Goal: Check status: Check status

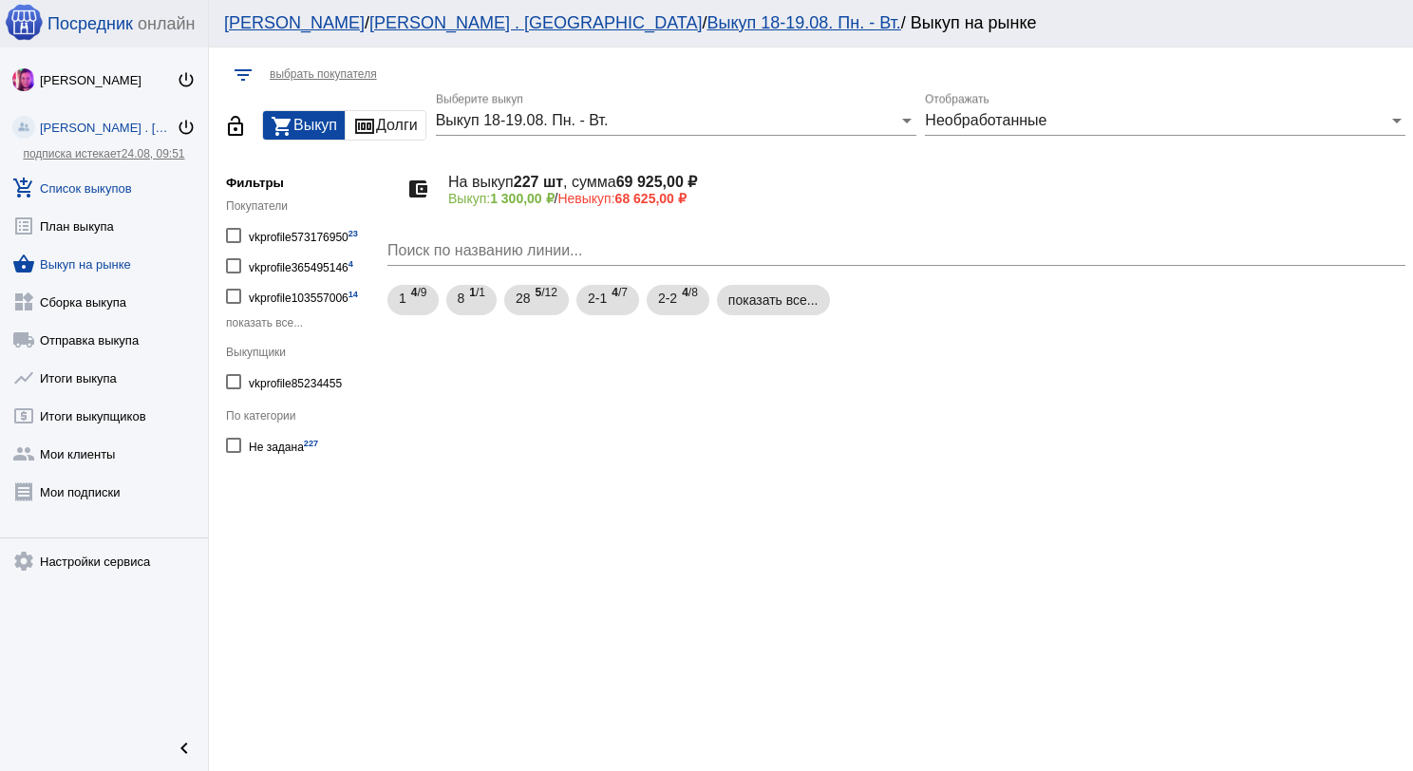
click at [110, 194] on link "add_shopping_cart Список выкупов" at bounding box center [104, 184] width 208 height 38
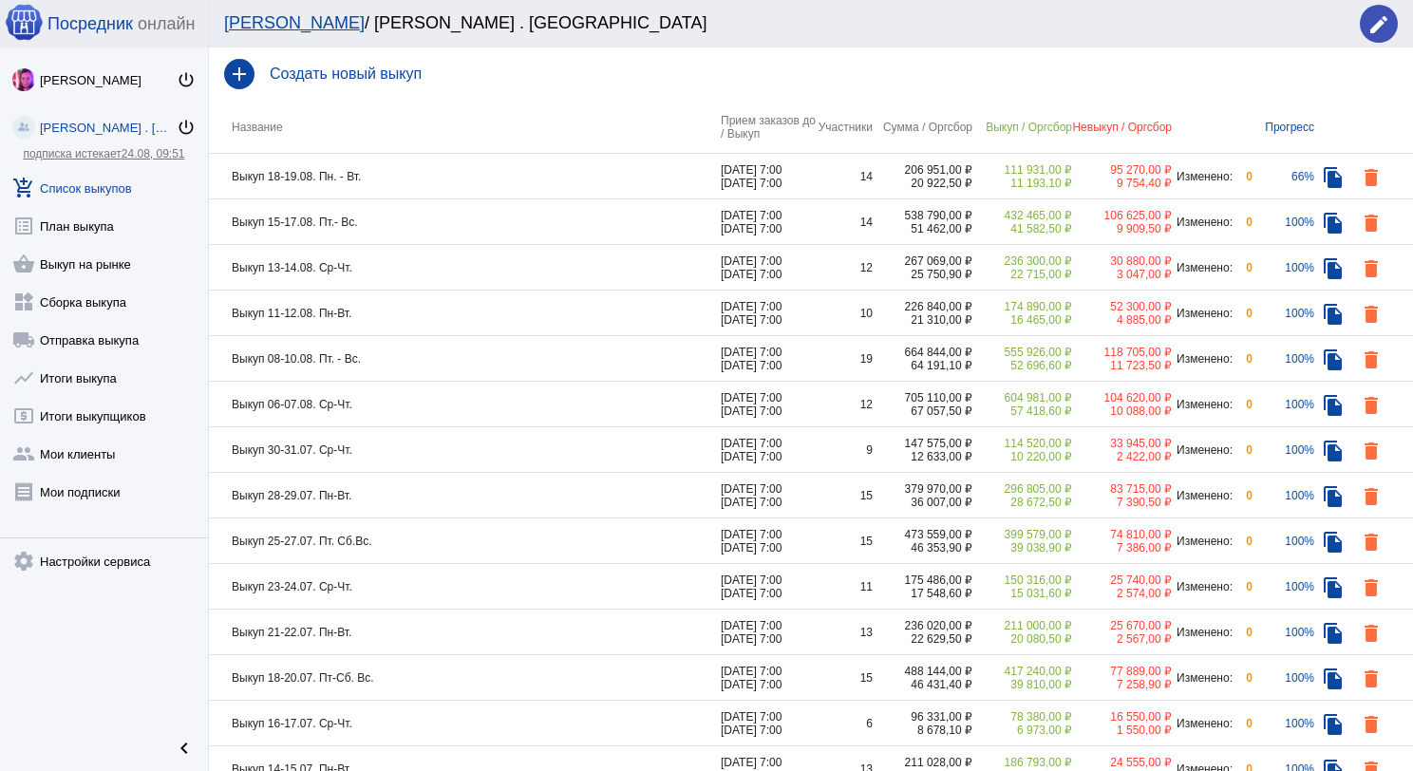
click at [109, 258] on link "shopping_basket Выкуп на рынке" at bounding box center [104, 260] width 208 height 38
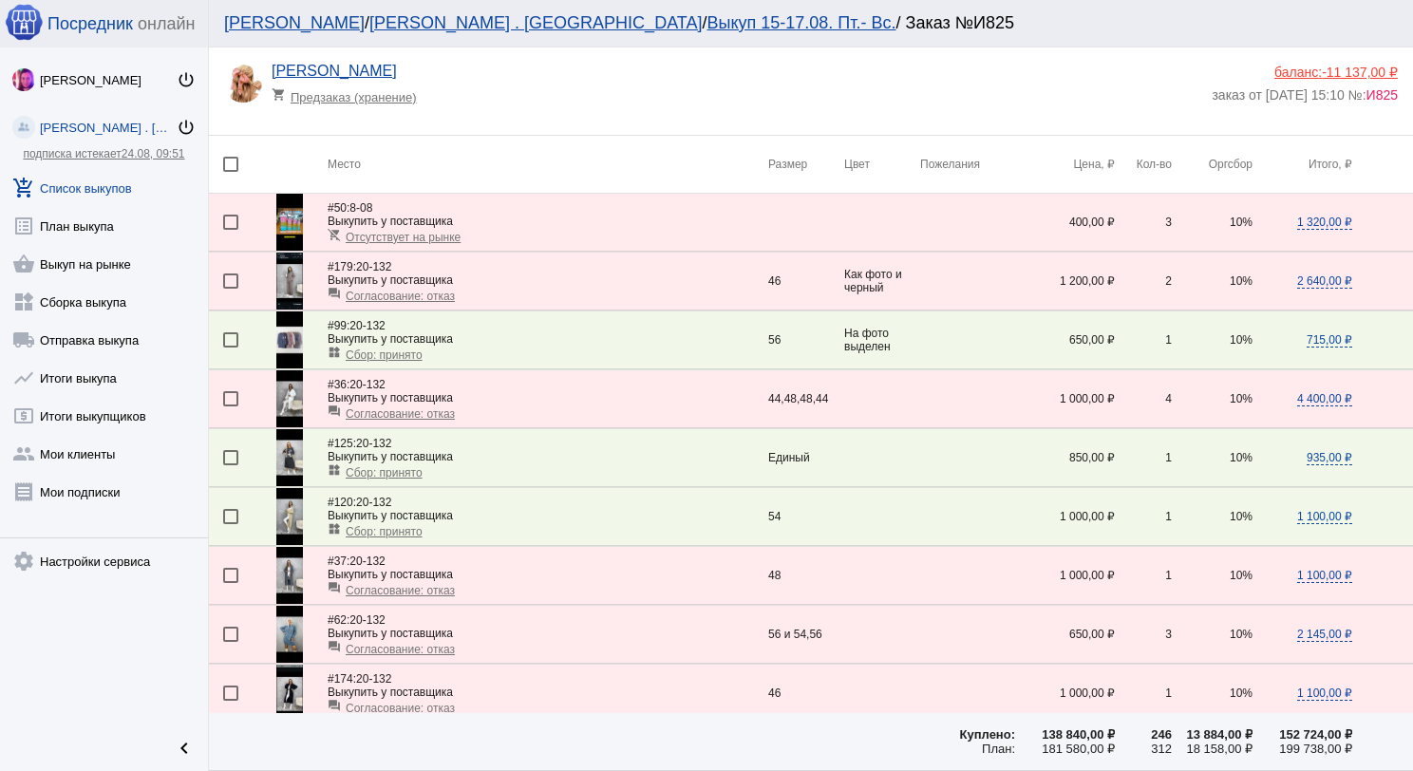
click at [103, 189] on link "add_shopping_cart Список выкупов" at bounding box center [104, 184] width 208 height 38
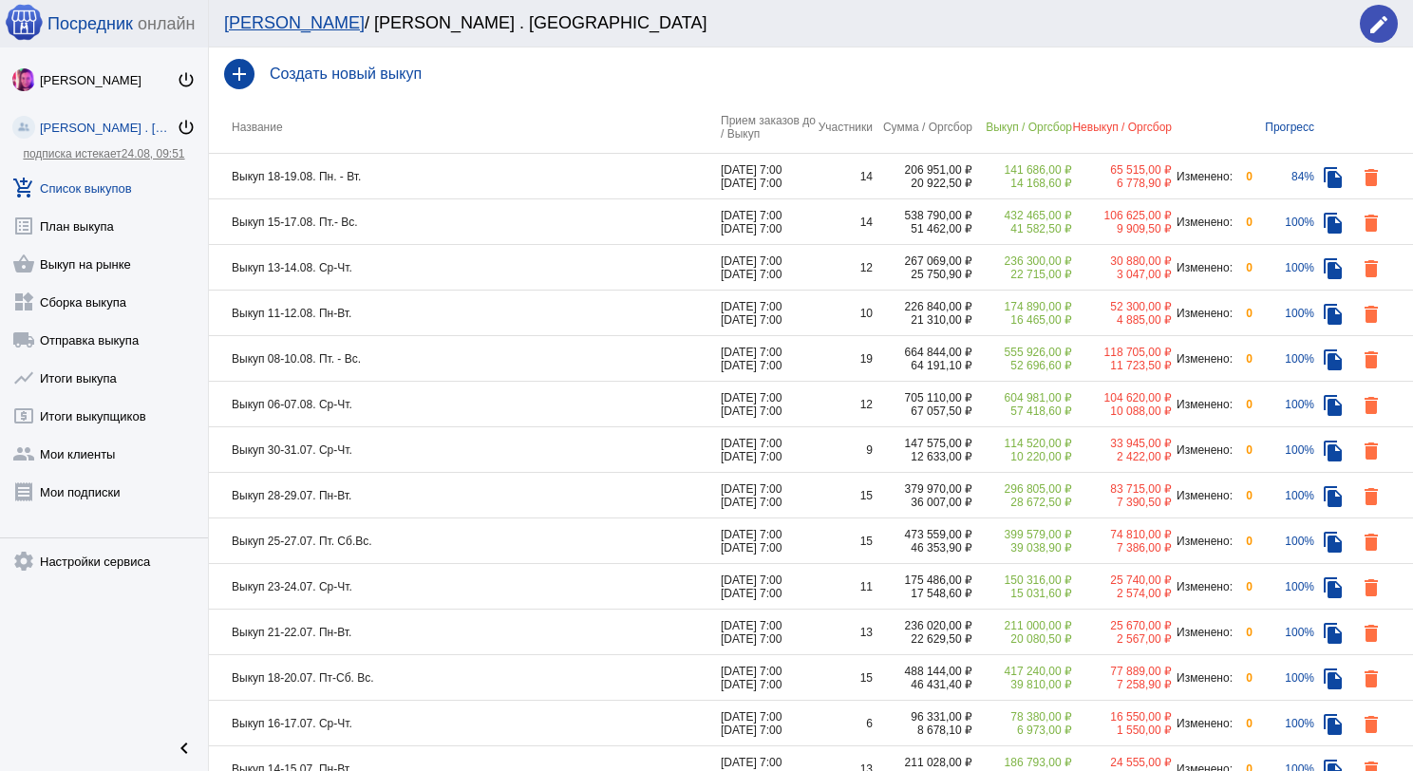
click at [538, 171] on td "Выкуп 18-19.08. Пн. - Вт." at bounding box center [465, 177] width 512 height 46
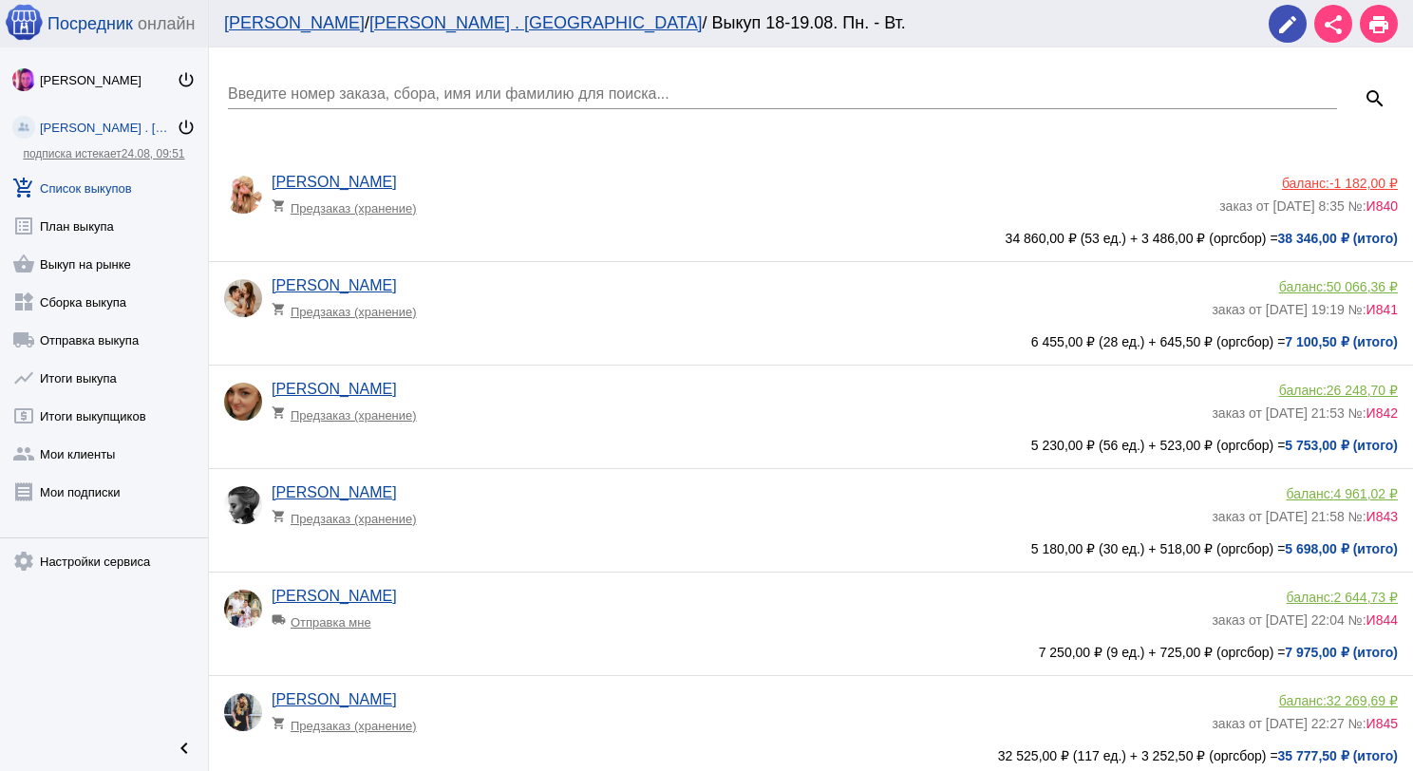
click at [1329, 183] on span "-1 182,00 ₽" at bounding box center [1363, 183] width 68 height 15
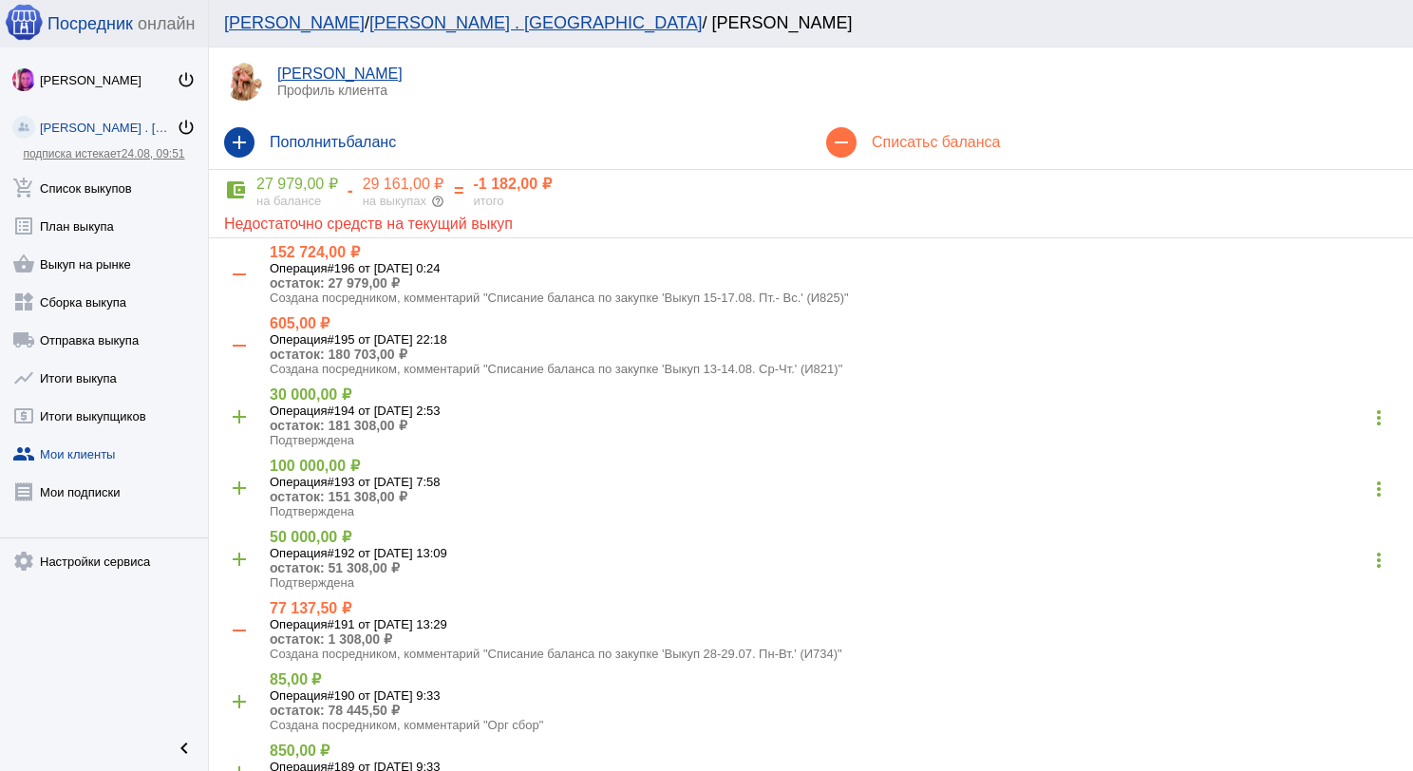
click at [376, 185] on div "29 161,00 ₽" at bounding box center [404, 184] width 82 height 19
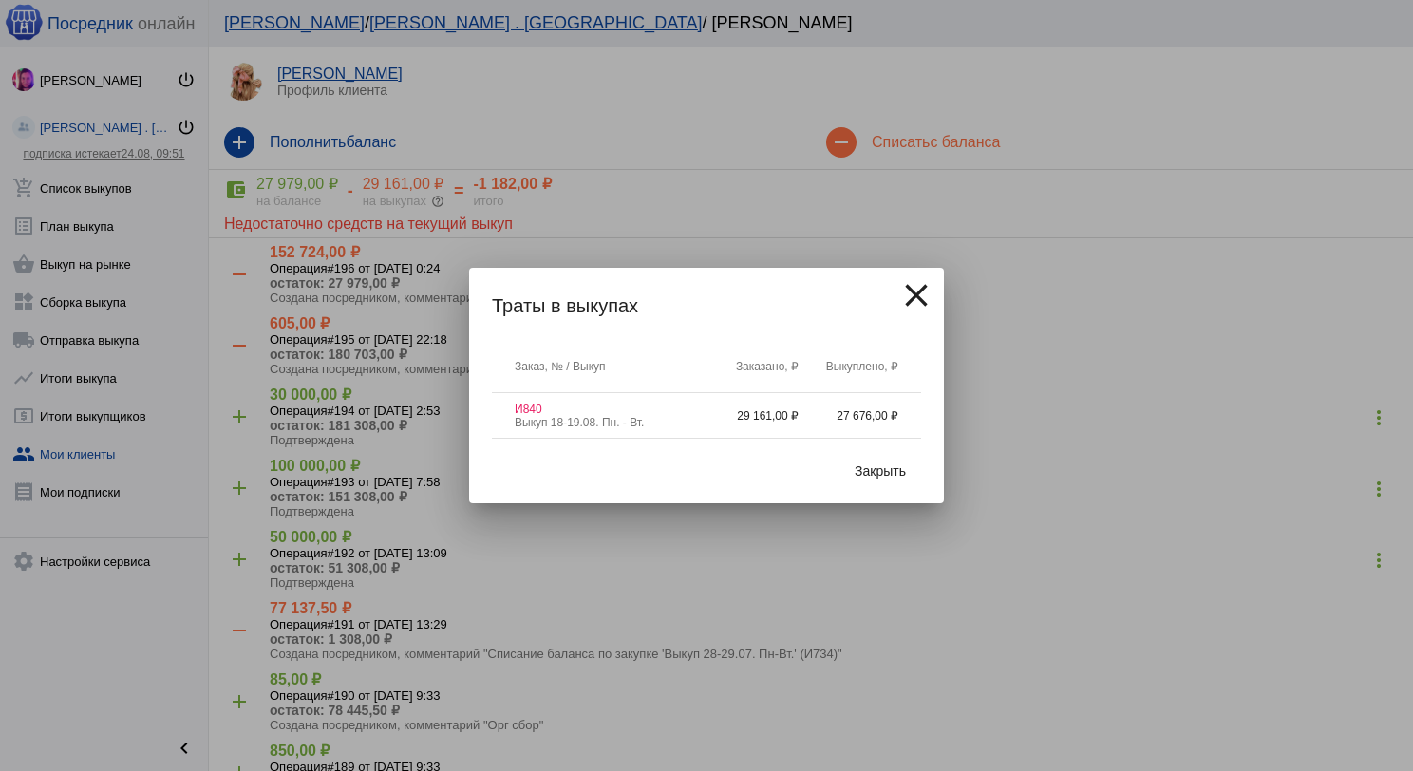
click at [891, 464] on span "Закрыть" at bounding box center [879, 470] width 51 height 15
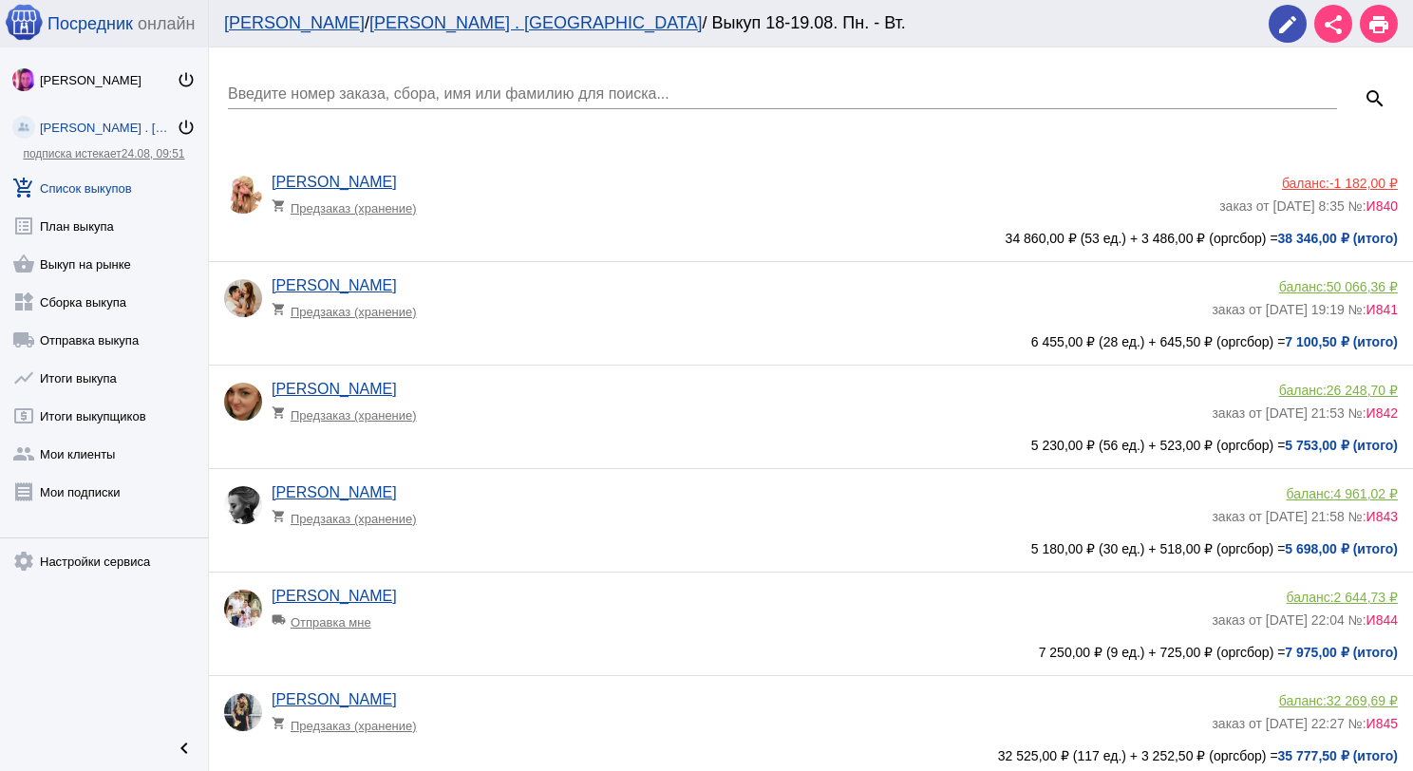
click at [1348, 188] on span "-1 182,00 ₽" at bounding box center [1363, 183] width 68 height 15
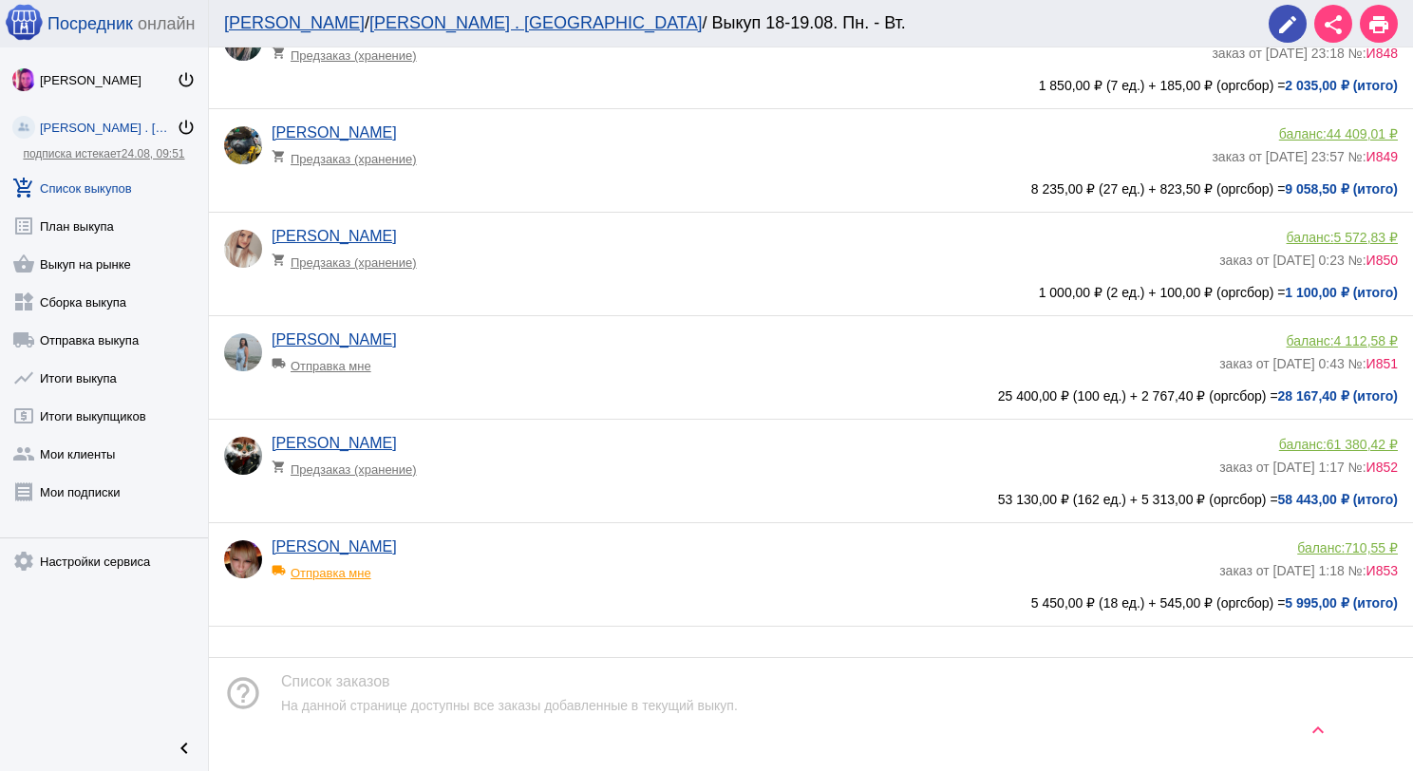
scroll to position [1022, 0]
